Goal: Connect with others: Participate in discussion

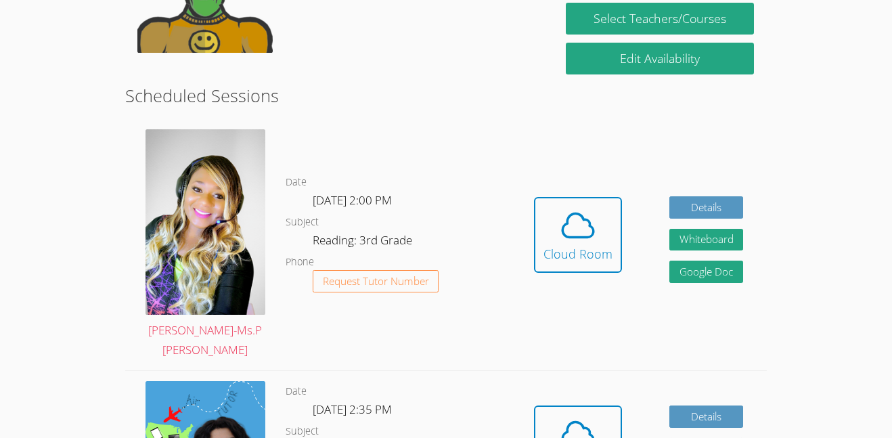
scroll to position [303, 0]
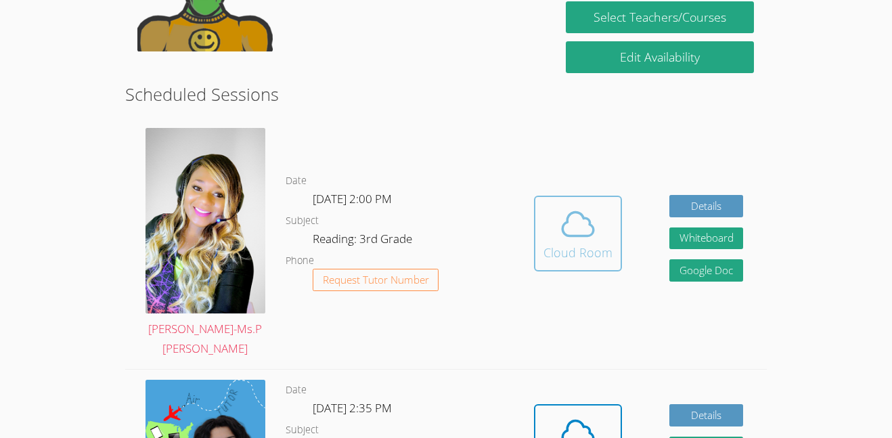
click at [574, 248] on div "Cloud Room" at bounding box center [578, 252] width 69 height 19
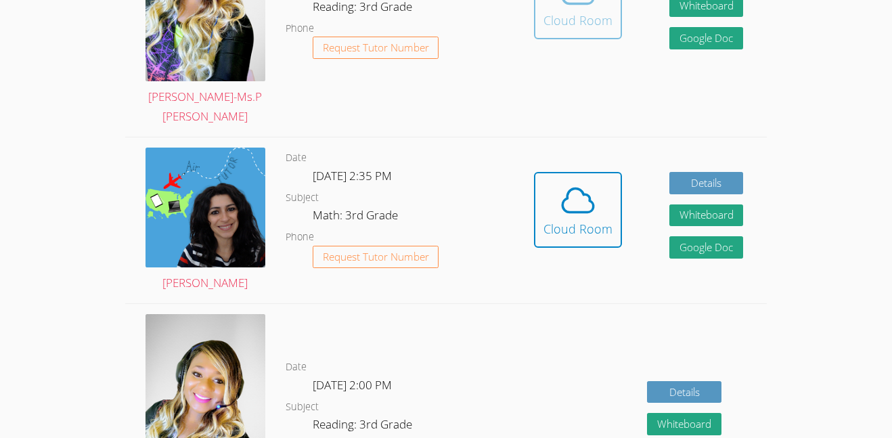
scroll to position [539, 0]
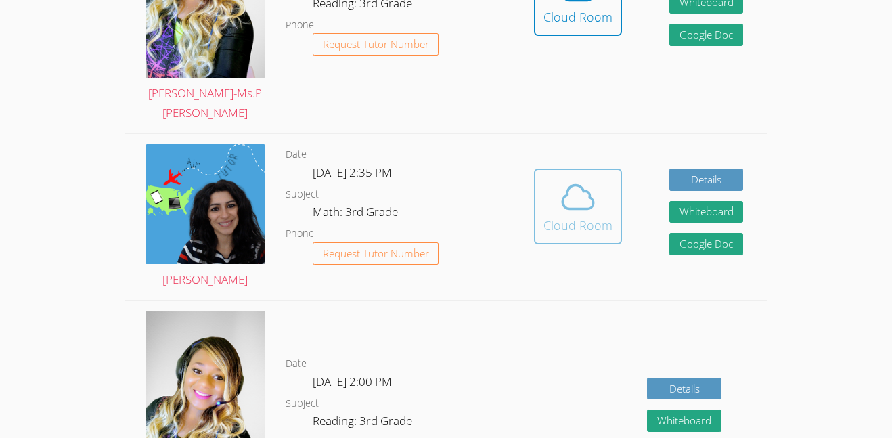
click at [585, 198] on icon at bounding box center [578, 197] width 38 height 38
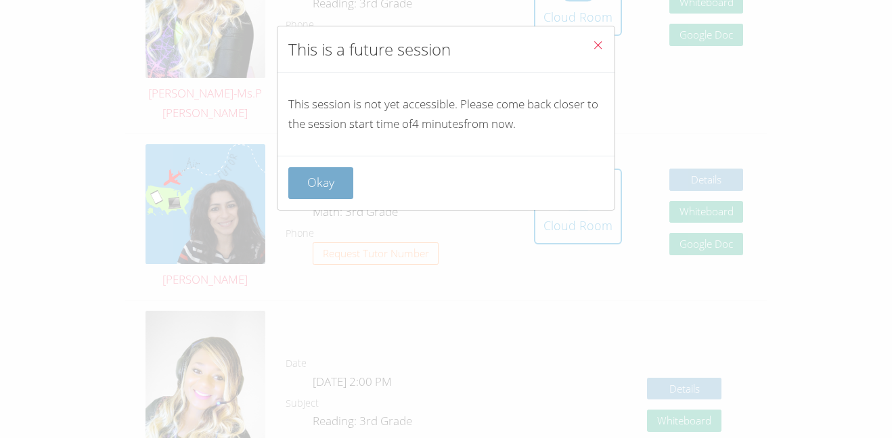
click at [338, 183] on button "Okay" at bounding box center [320, 183] width 65 height 32
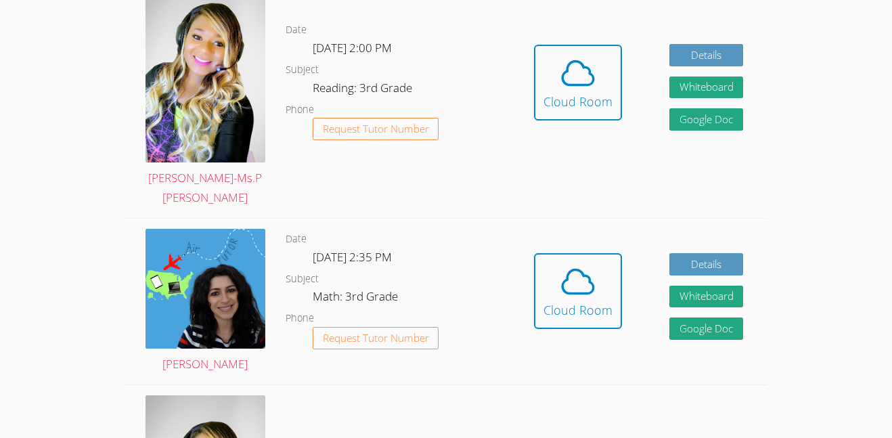
scroll to position [455, 0]
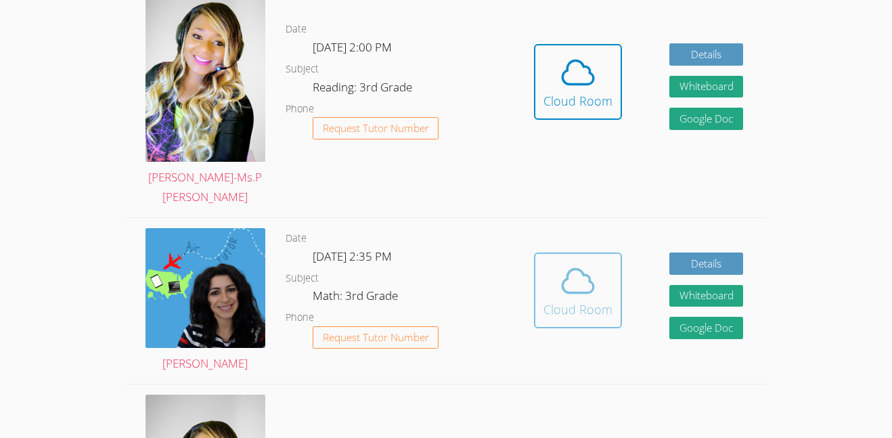
click at [560, 291] on icon at bounding box center [578, 281] width 38 height 38
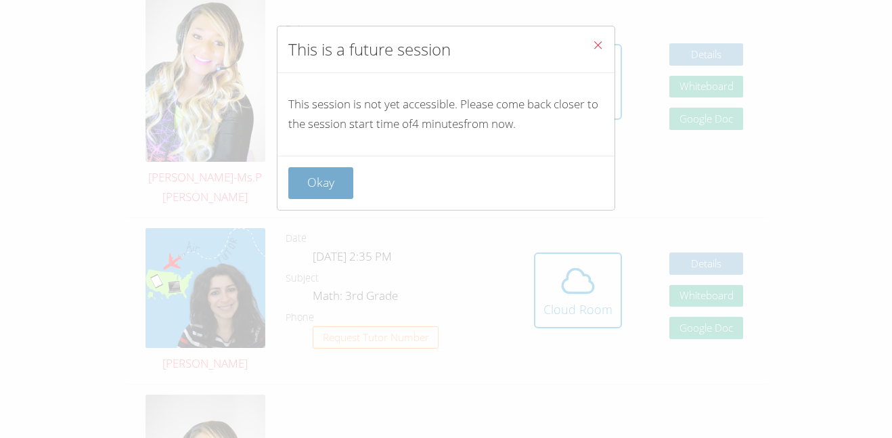
click at [333, 181] on button "Okay" at bounding box center [320, 183] width 65 height 32
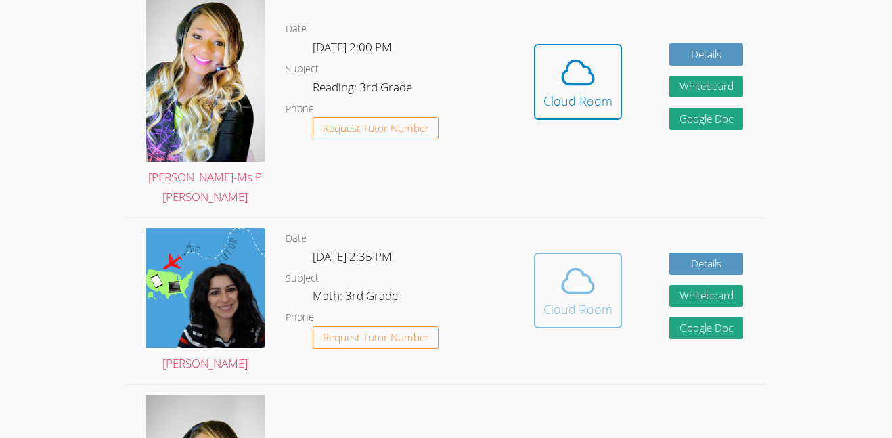
click at [587, 282] on icon at bounding box center [578, 281] width 38 height 38
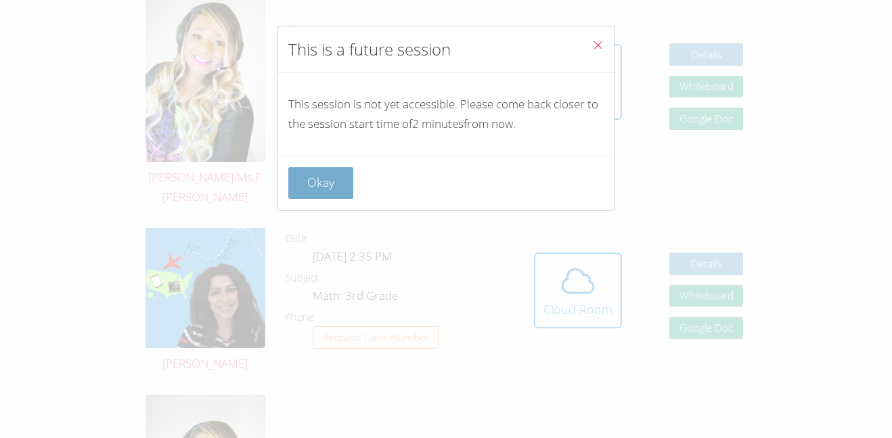
click at [309, 194] on button "Okay" at bounding box center [320, 183] width 65 height 32
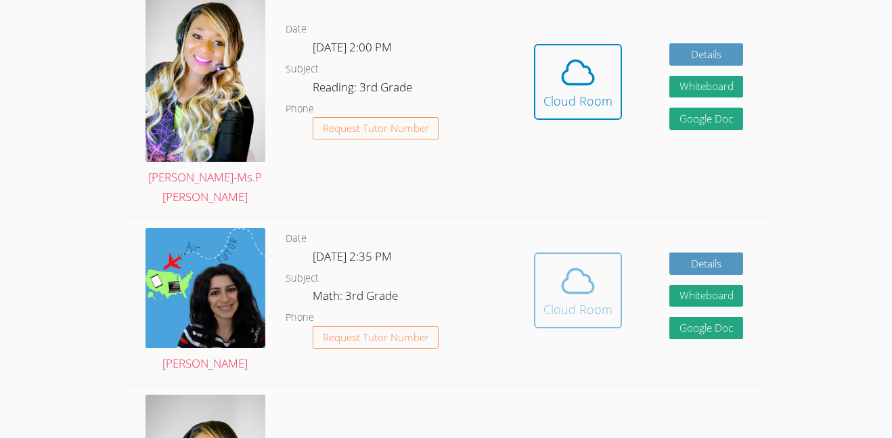
click at [594, 284] on icon at bounding box center [578, 281] width 38 height 38
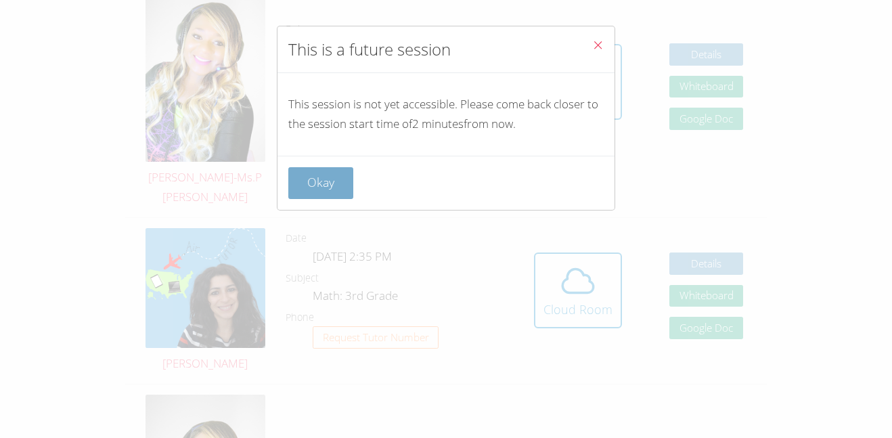
click at [303, 175] on button "Okay" at bounding box center [320, 183] width 65 height 32
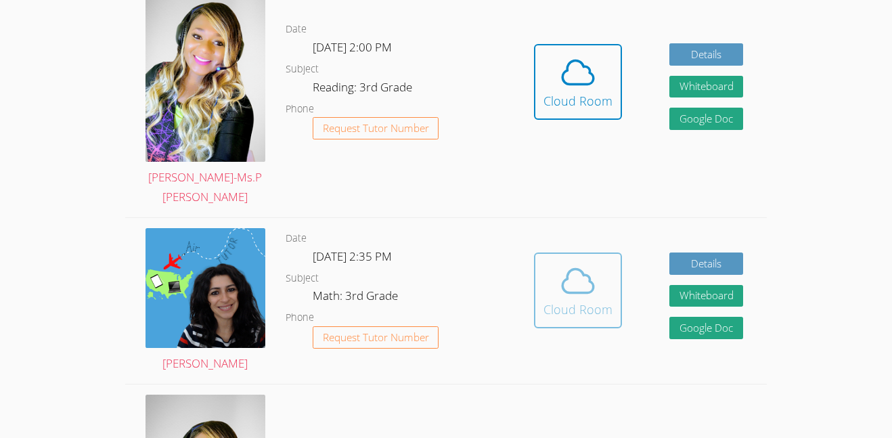
click at [602, 286] on span at bounding box center [578, 281] width 69 height 38
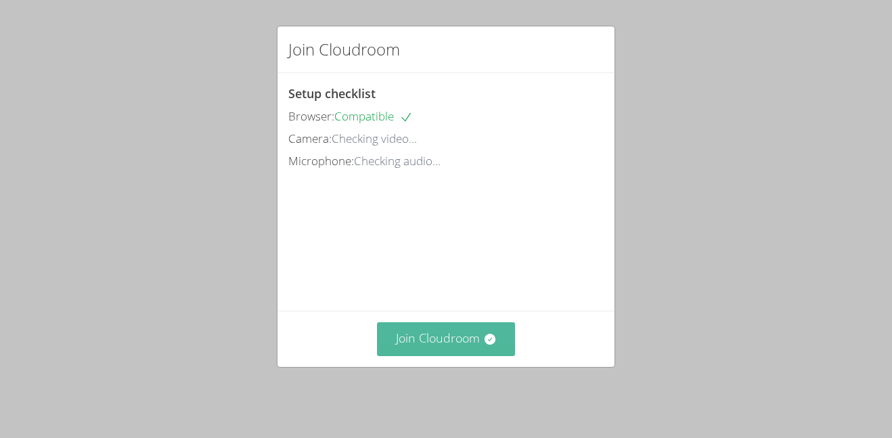
click at [478, 338] on button "Join Cloudroom" at bounding box center [446, 338] width 139 height 33
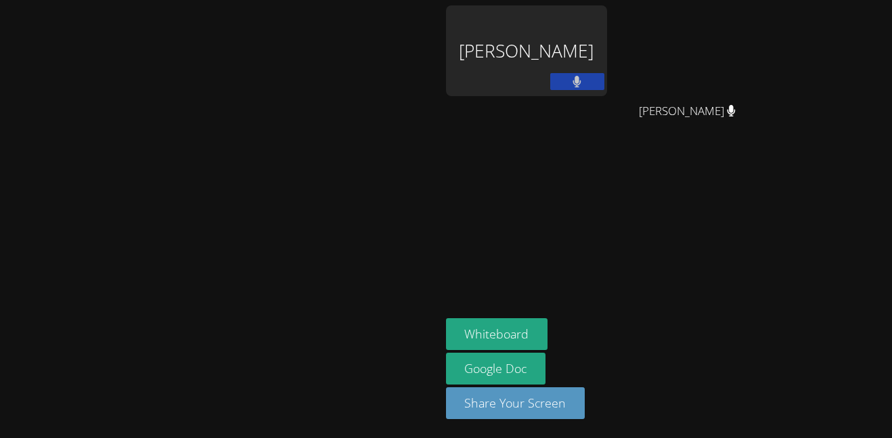
click at [607, 53] on div "[PERSON_NAME]" at bounding box center [526, 50] width 161 height 91
click at [607, 36] on div "[PERSON_NAME]" at bounding box center [526, 50] width 161 height 91
click at [607, 49] on div "[PERSON_NAME]" at bounding box center [526, 50] width 161 height 91
click at [607, 45] on div "[PERSON_NAME]" at bounding box center [526, 50] width 161 height 91
click at [603, 49] on div "[PERSON_NAME]" at bounding box center [526, 50] width 161 height 91
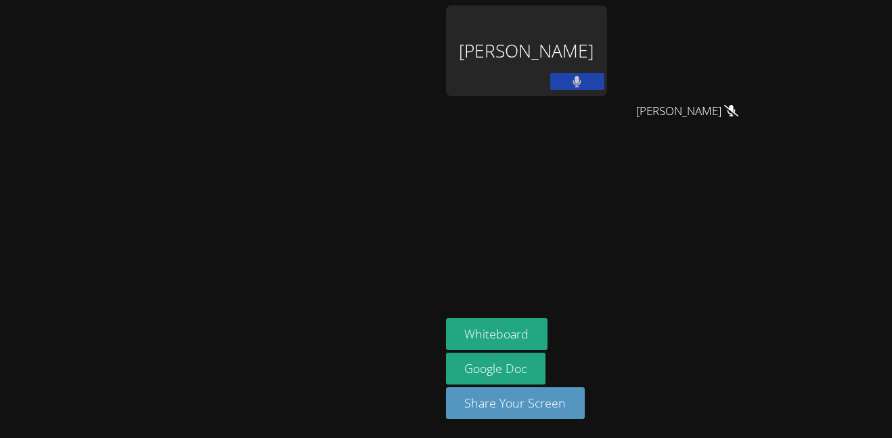
click at [600, 56] on div "[PERSON_NAME]" at bounding box center [526, 50] width 161 height 91
click at [605, 76] on div "[PERSON_NAME]" at bounding box center [526, 50] width 161 height 91
click at [607, 49] on div "[PERSON_NAME]" at bounding box center [526, 50] width 161 height 91
click at [548, 325] on button "Whiteboard" at bounding box center [497, 334] width 102 height 32
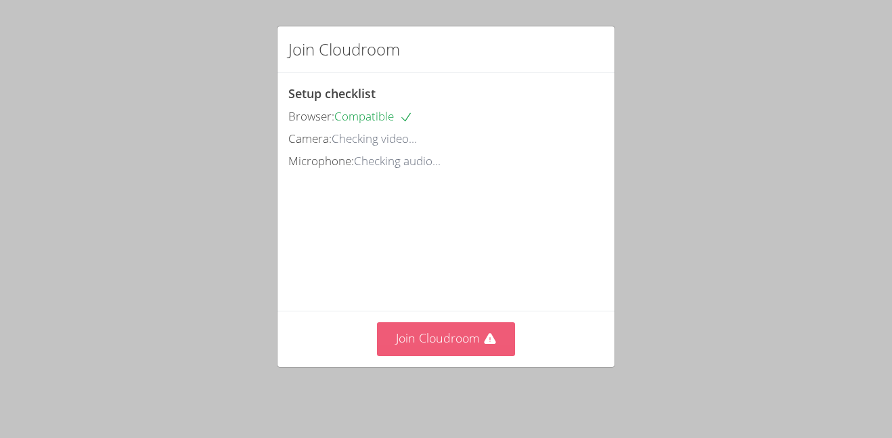
click at [446, 348] on button "Join Cloudroom" at bounding box center [446, 338] width 139 height 33
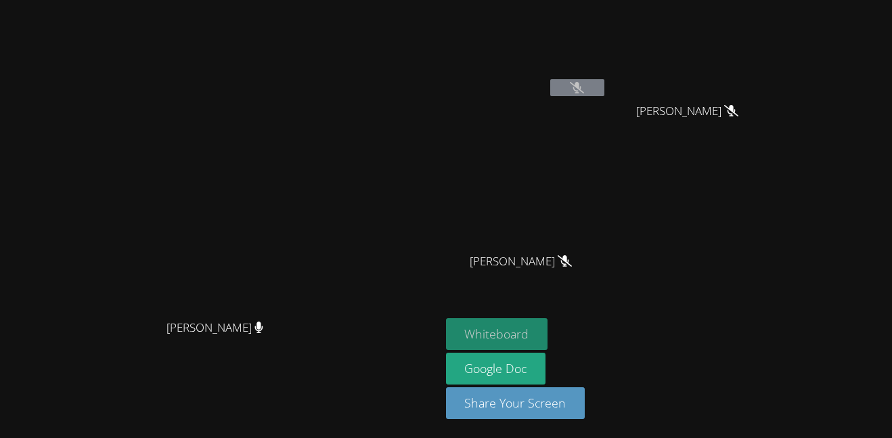
click at [548, 323] on button "Whiteboard" at bounding box center [497, 334] width 102 height 32
